Goal: Task Accomplishment & Management: Manage account settings

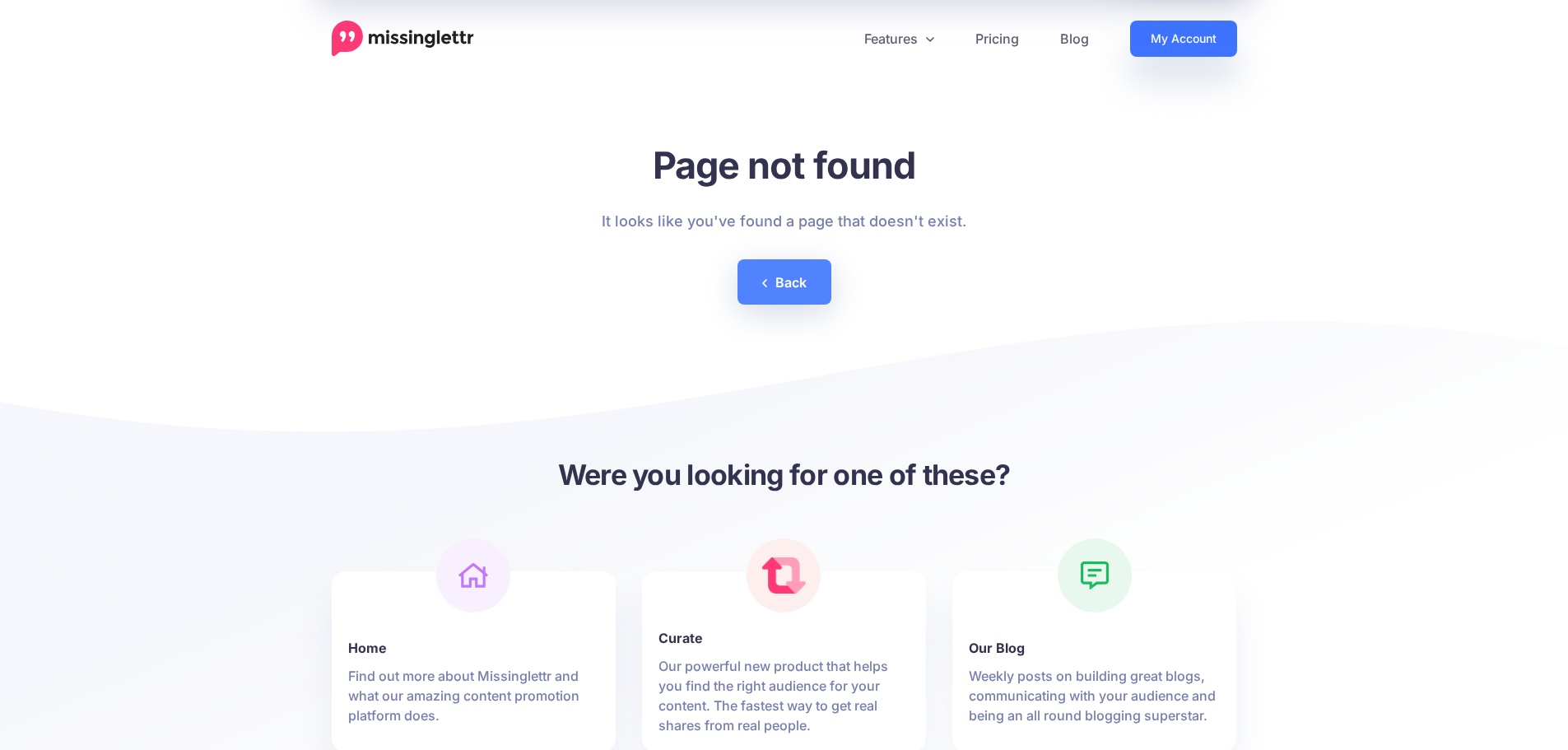
click at [1207, 51] on link "My Account" at bounding box center [1184, 39] width 107 height 36
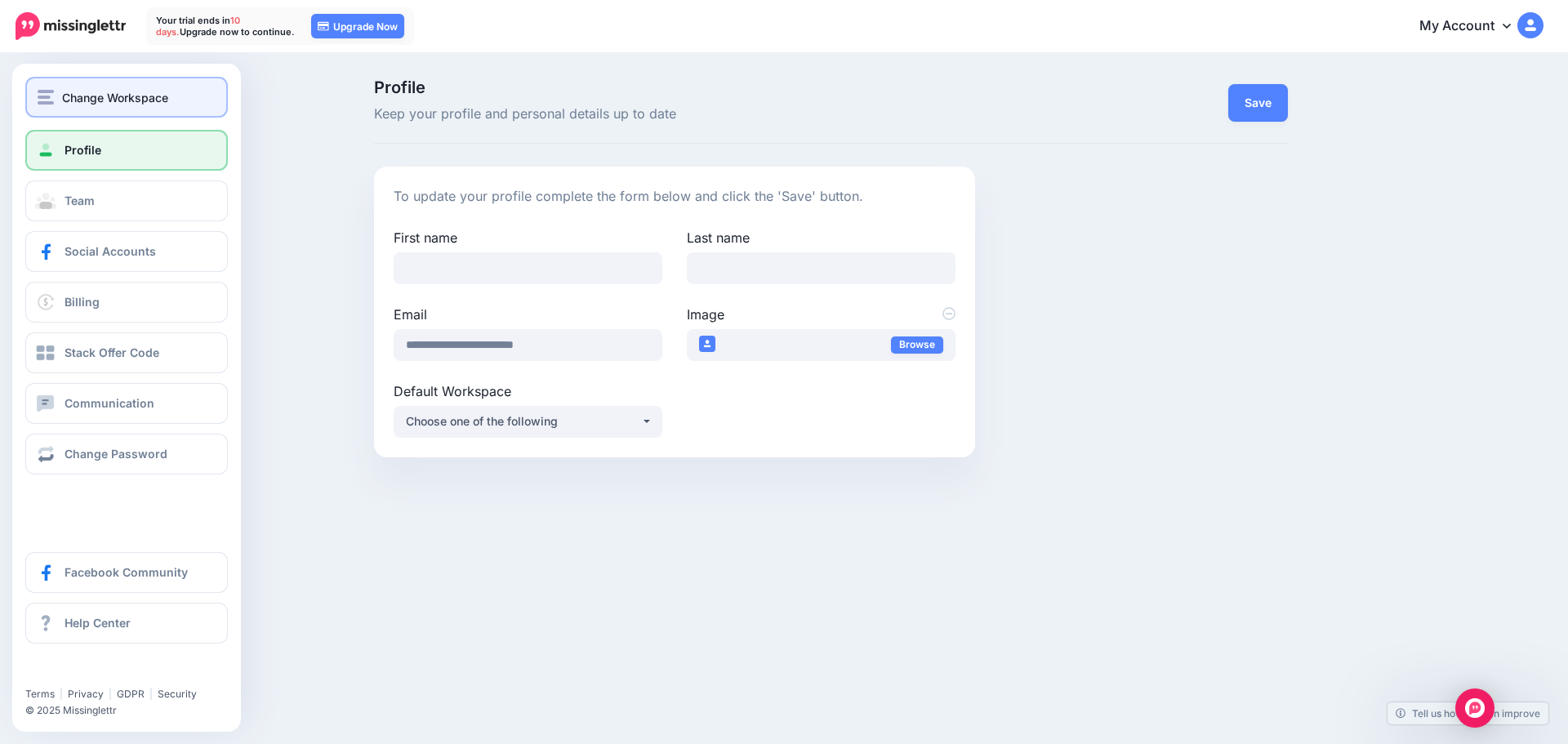
click at [54, 105] on div "Change Workspace" at bounding box center [127, 97] width 178 height 19
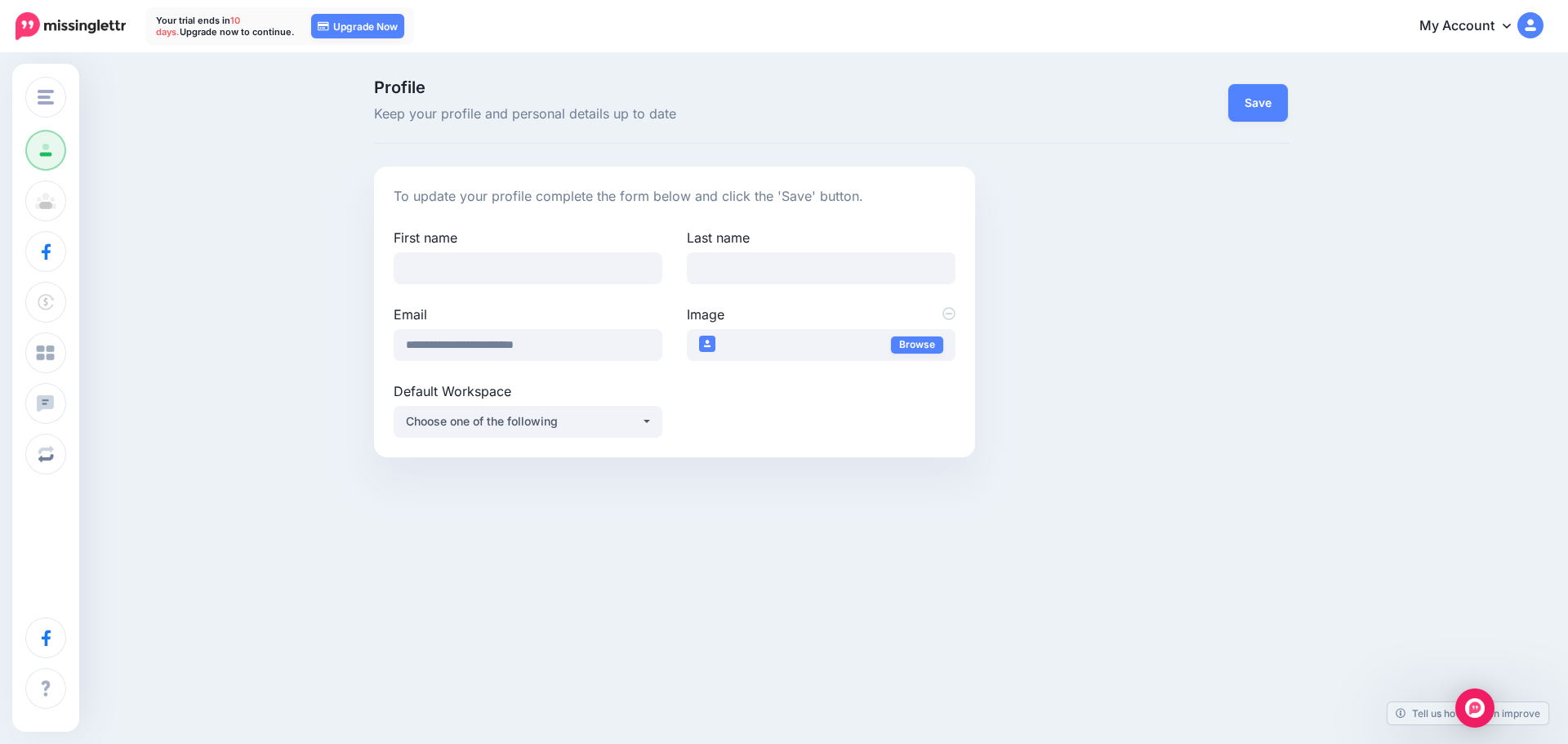
click at [253, 157] on div "Profile Keep your profile and personal details up to date Save To update your p…" at bounding box center [784, 274] width 1568 height 440
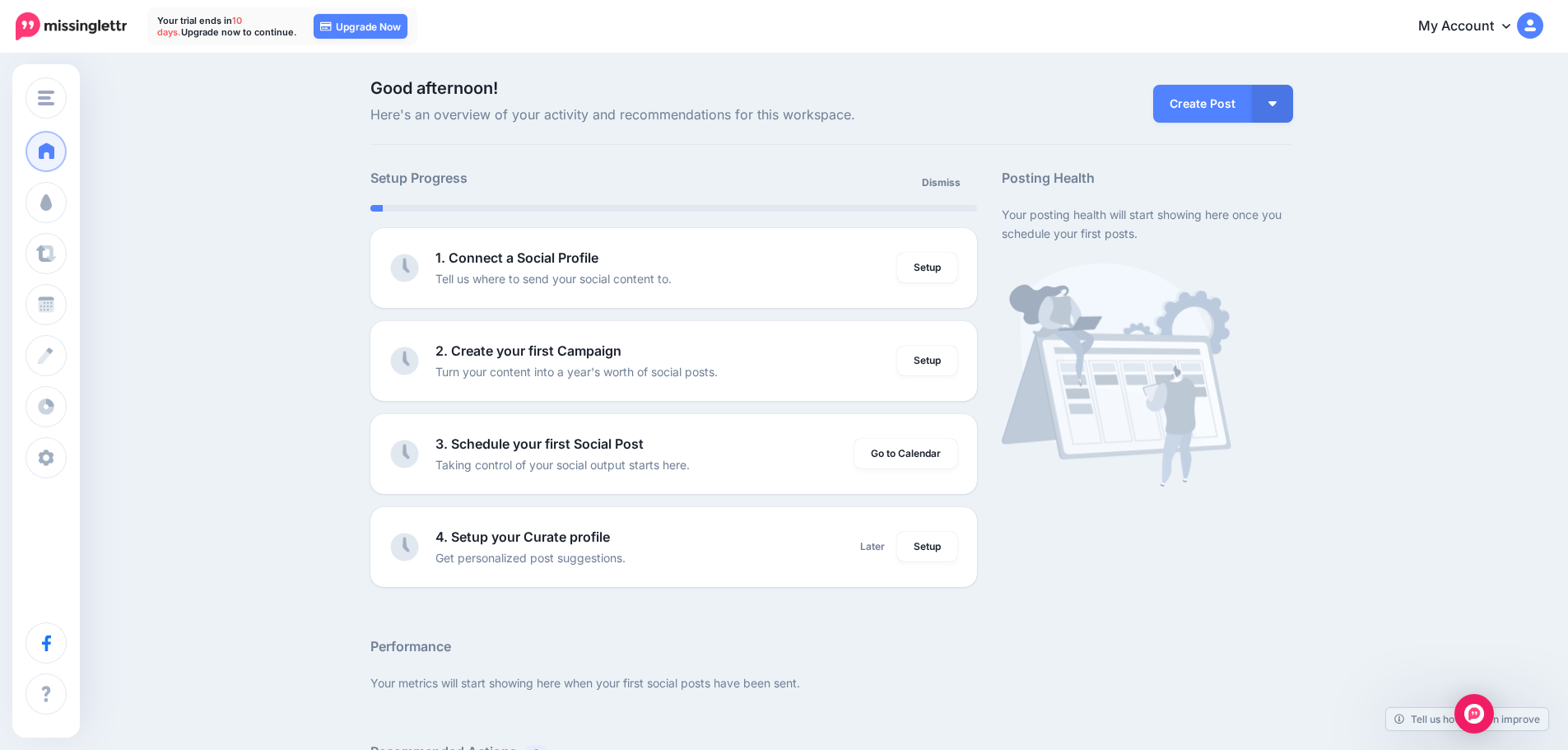
click at [1475, 17] on link "My Account" at bounding box center [1473, 27] width 142 height 40
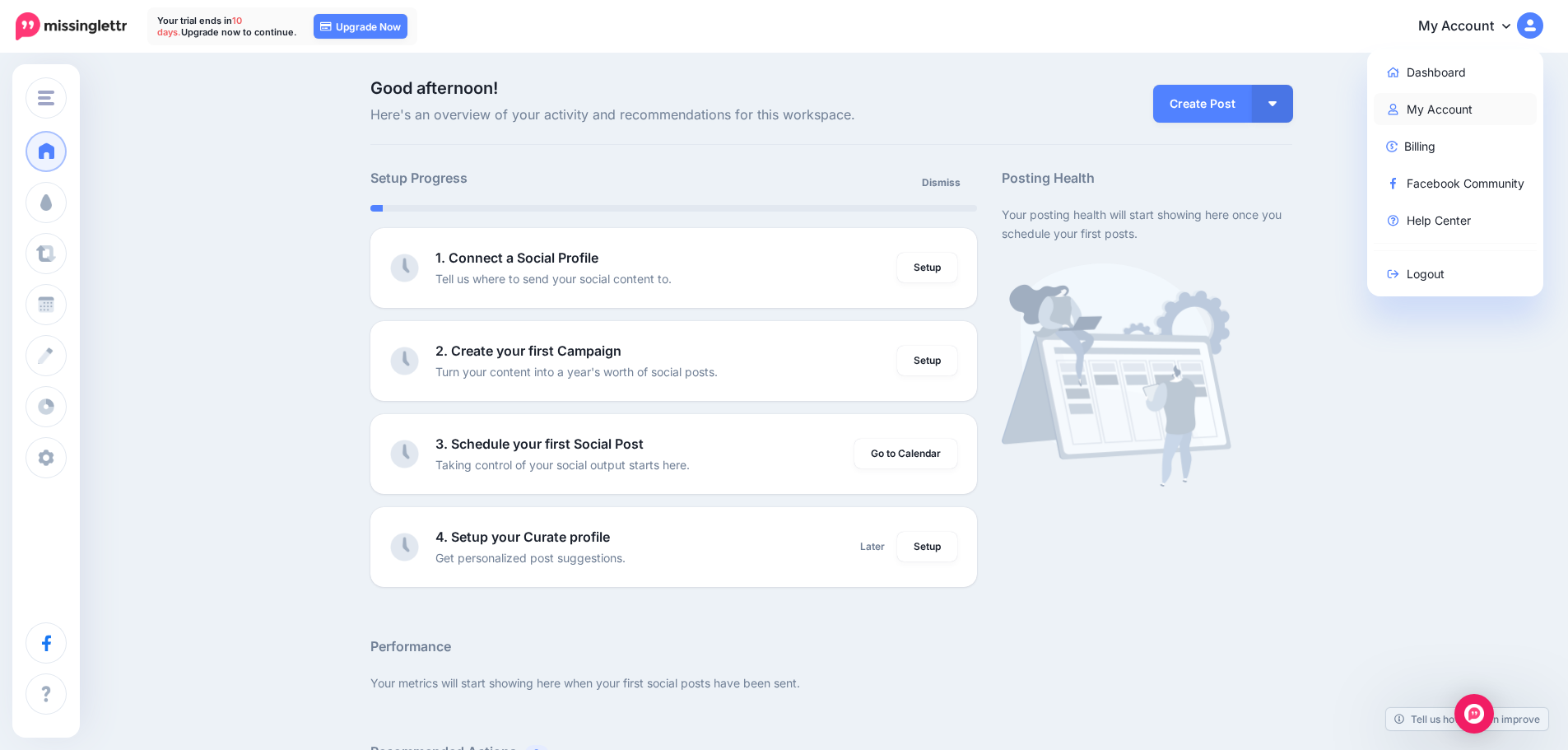
click at [1513, 107] on link "My Account" at bounding box center [1456, 110] width 164 height 32
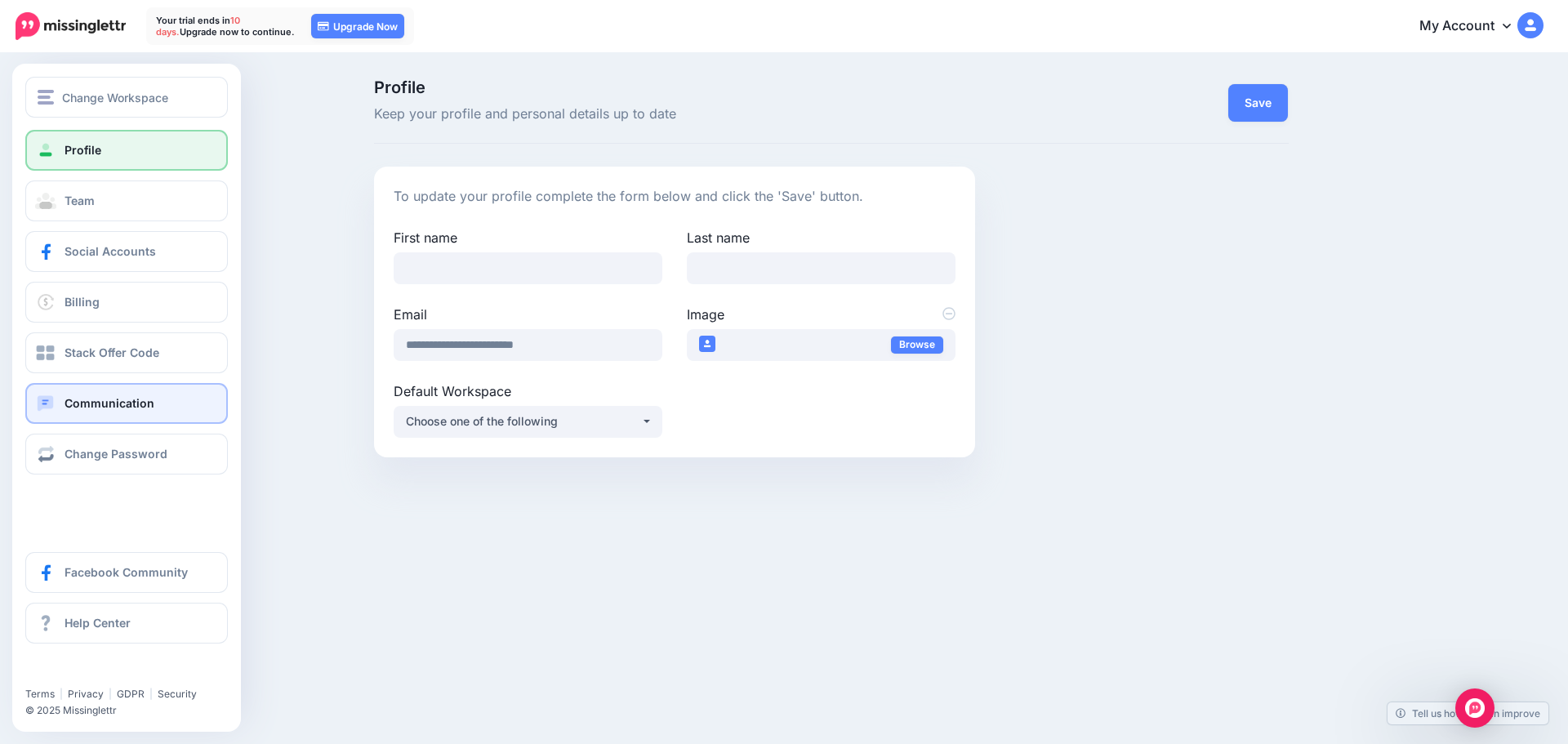
click at [160, 416] on link "Communication" at bounding box center [127, 403] width 202 height 41
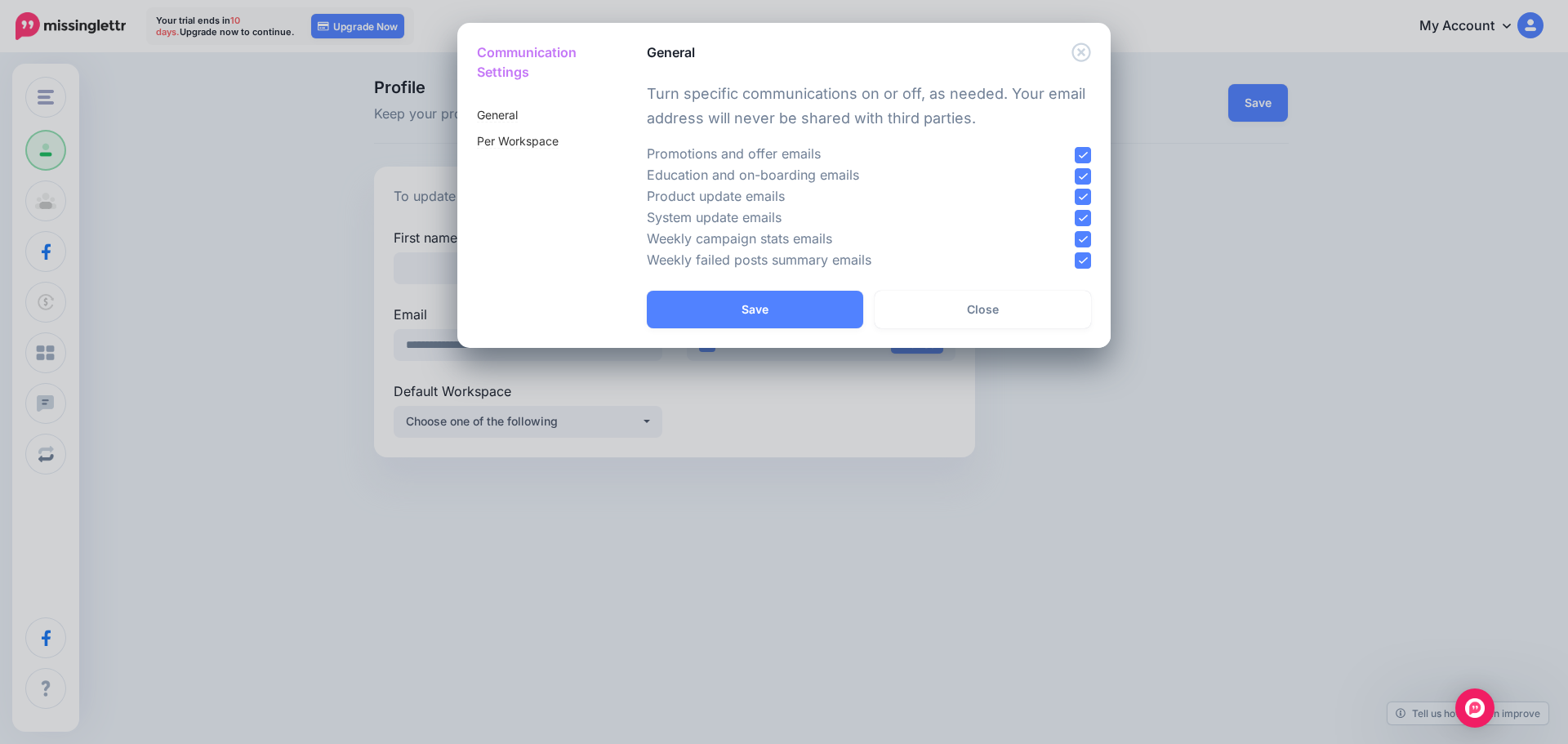
click at [1086, 160] on ins at bounding box center [1082, 154] width 16 height 16
click at [1089, 180] on ins at bounding box center [1082, 176] width 16 height 16
click at [1081, 190] on ins at bounding box center [1082, 196] width 16 height 16
click at [1085, 214] on ins at bounding box center [1082, 217] width 16 height 16
click at [1087, 242] on ins at bounding box center [1082, 238] width 16 height 16
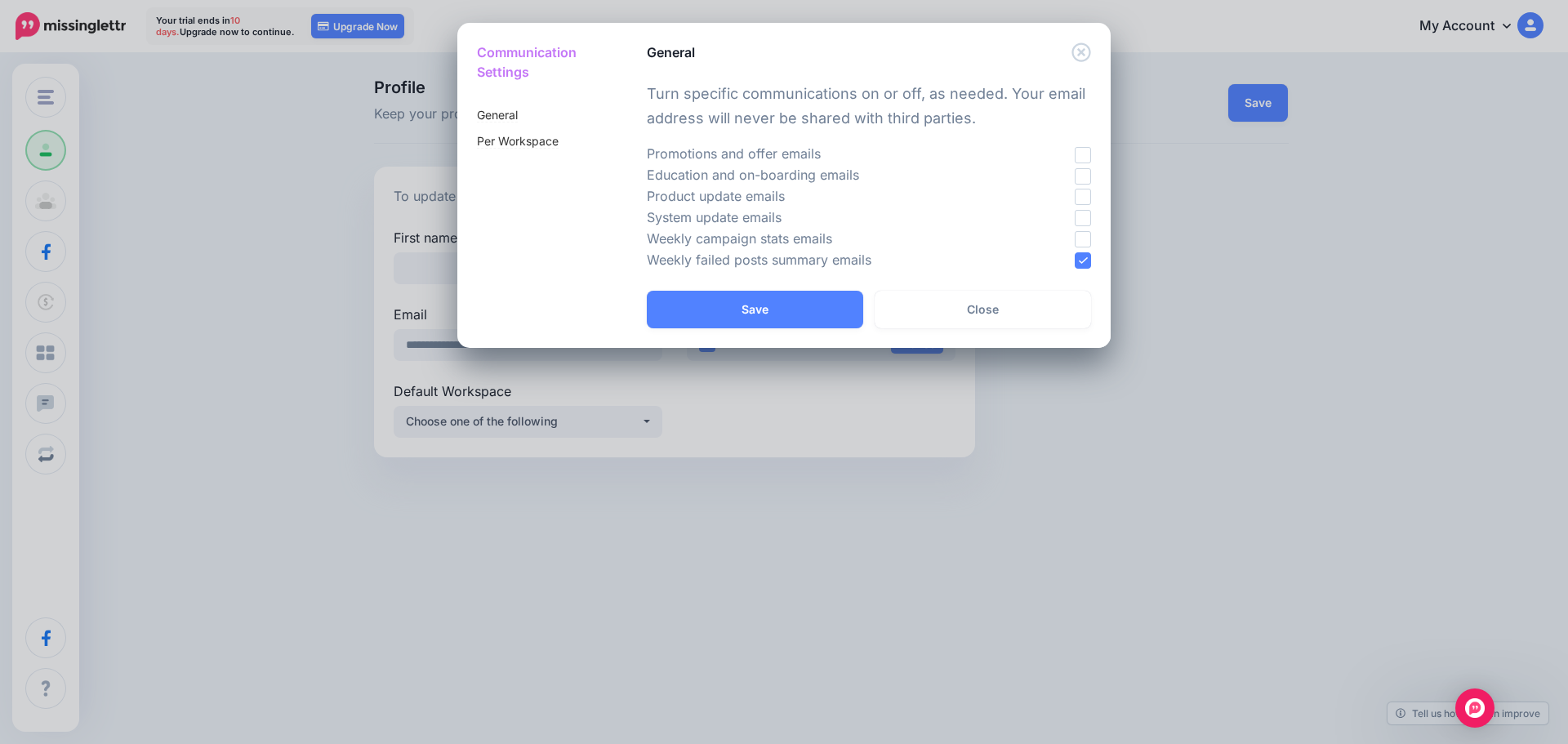
click at [1089, 274] on div "Turn specific communications on or off, as needed. Your email address will neve…" at bounding box center [869, 177] width 484 height 229
click at [1087, 268] on ins at bounding box center [1082, 260] width 16 height 16
click at [829, 308] on button "Save" at bounding box center [755, 309] width 217 height 38
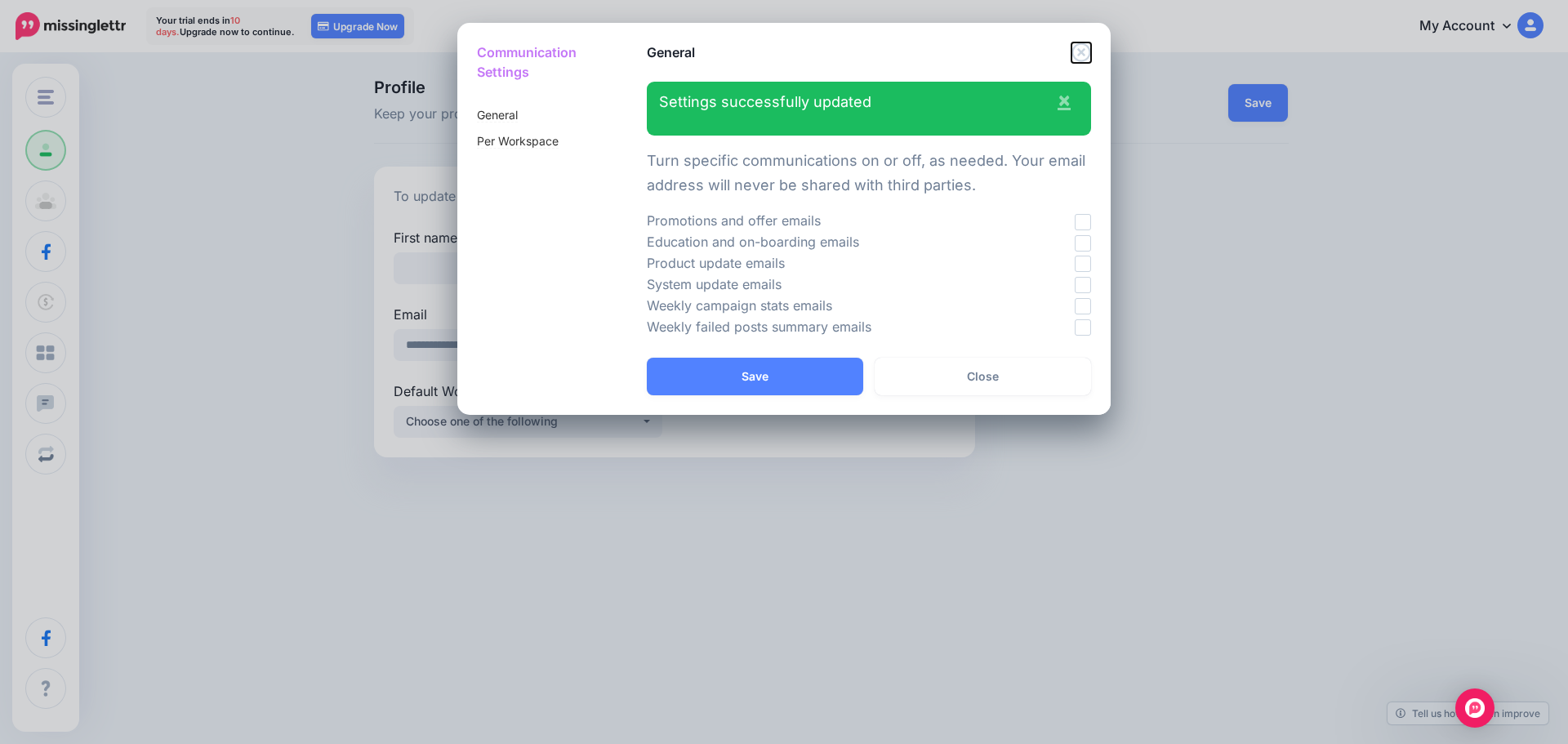
click at [1078, 61] on icon "Close" at bounding box center [1081, 52] width 19 height 19
